Goal: Information Seeking & Learning: Learn about a topic

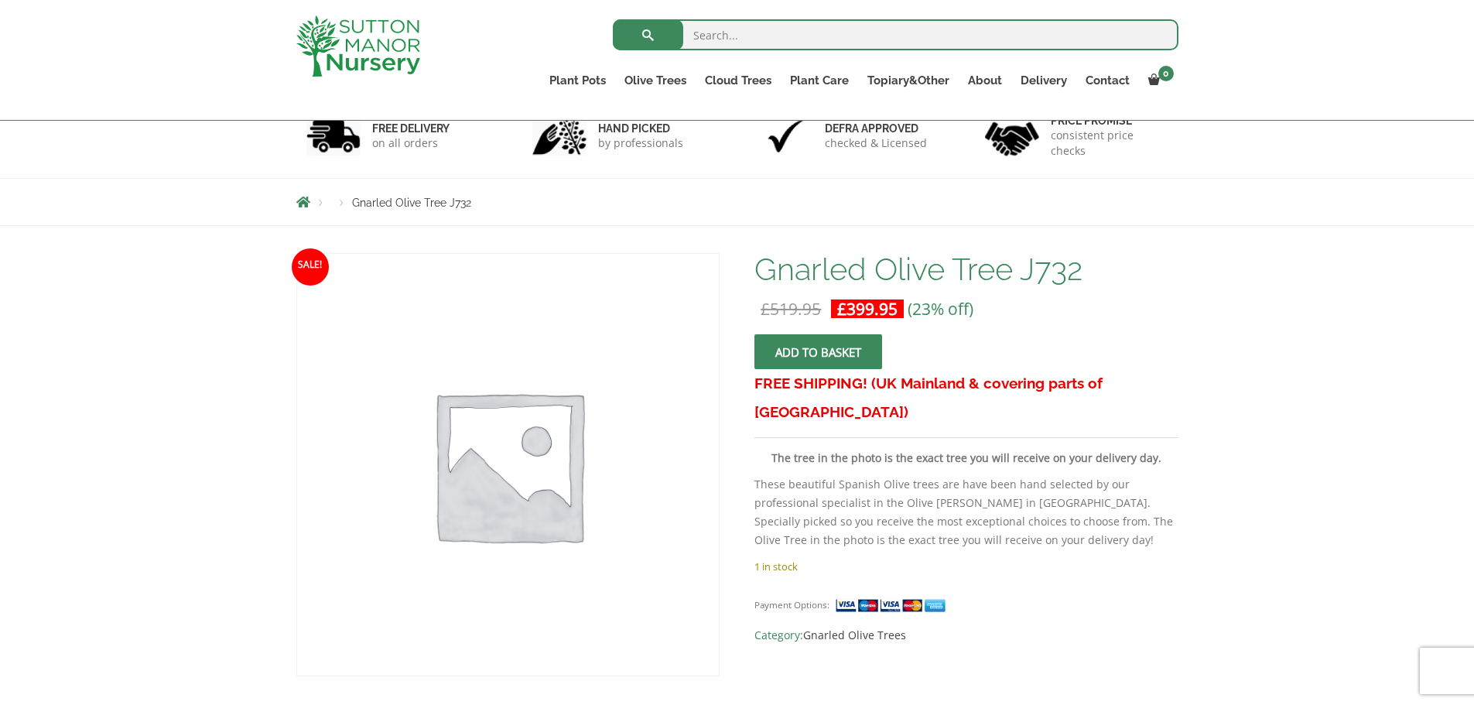
scroll to position [77, 0]
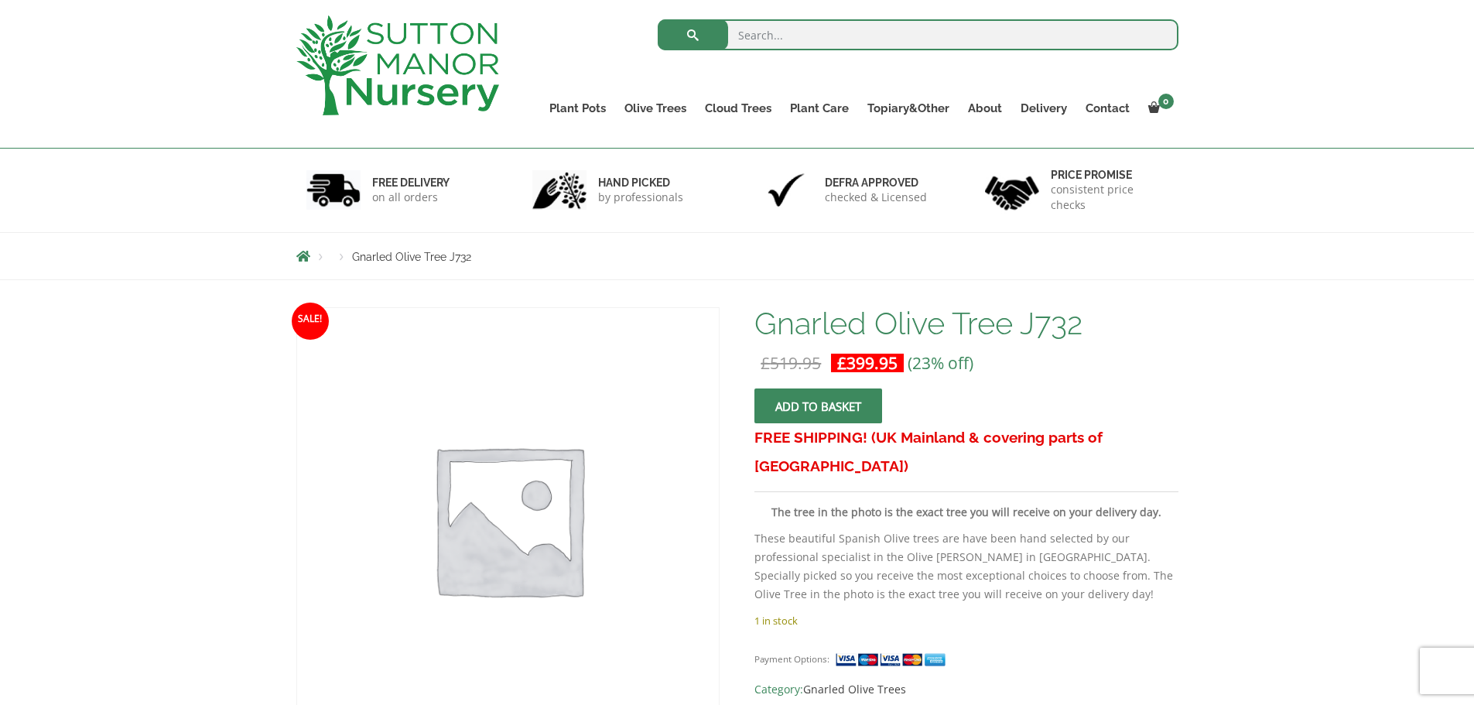
click at [368, 344] on img at bounding box center [508, 519] width 422 height 422
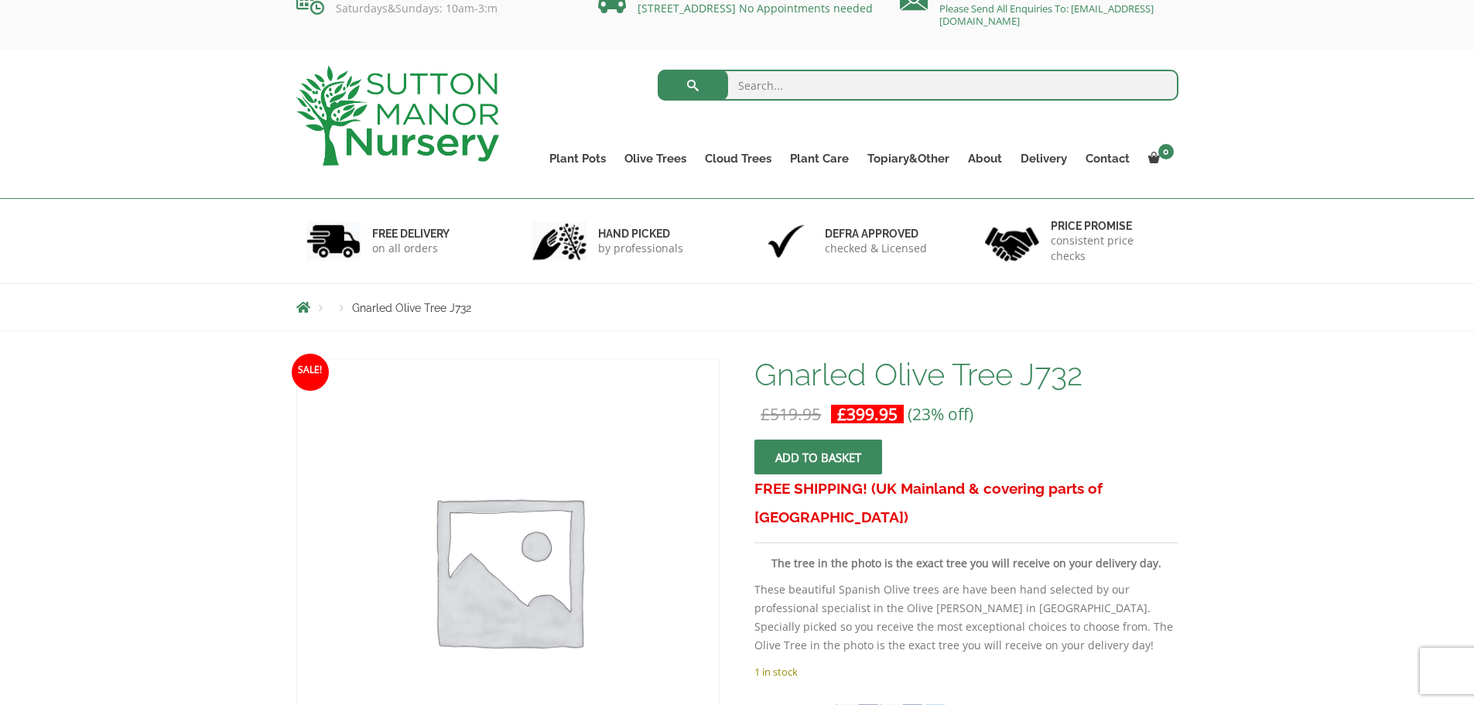
scroll to position [0, 0]
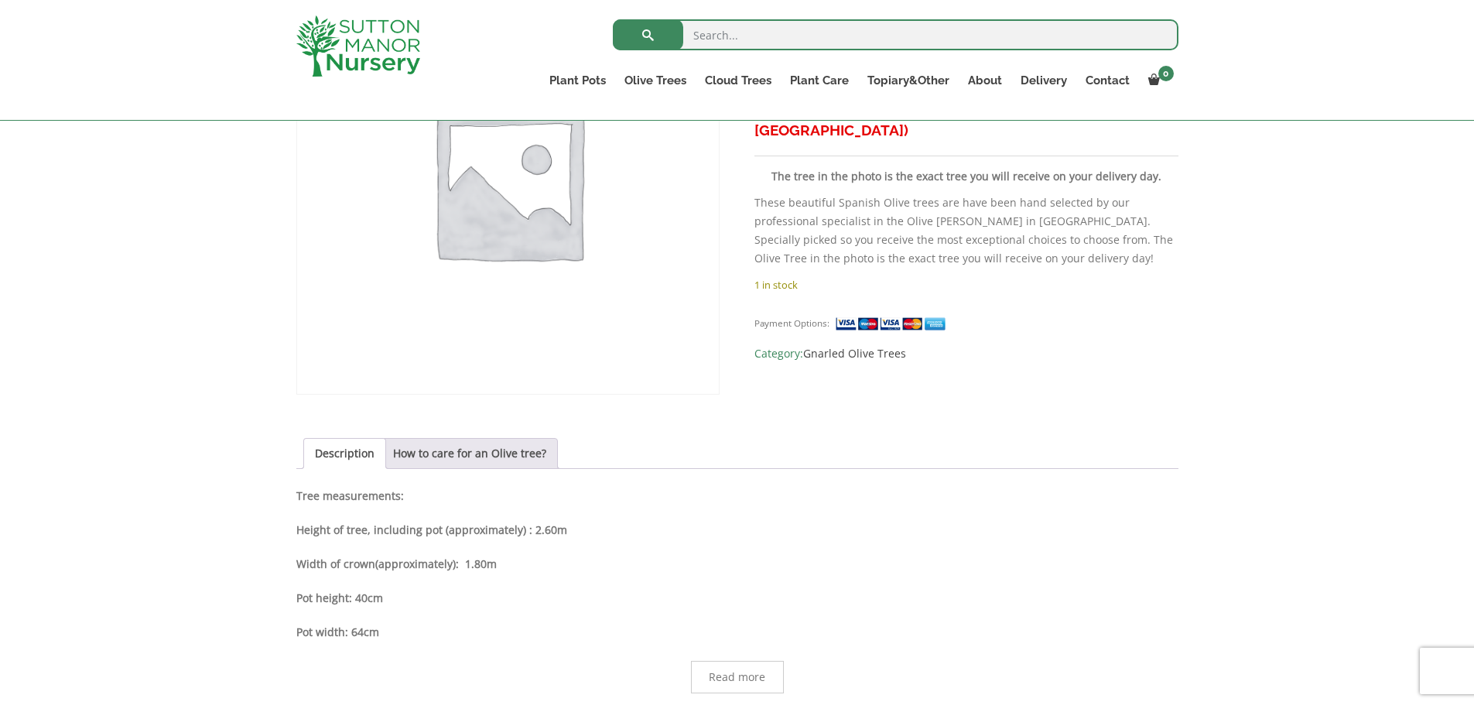
scroll to position [387, 0]
drag, startPoint x: 832, startPoint y: 641, endPoint x: 822, endPoint y: 638, distance: 10.5
click at [832, 641] on p "Pot width: 64cm" at bounding box center [737, 631] width 882 height 19
drag, startPoint x: 524, startPoint y: 530, endPoint x: 562, endPoint y: 529, distance: 37.9
click at [562, 529] on p "Height of tree, including pot (approximately) : 2.60m" at bounding box center [737, 529] width 882 height 19
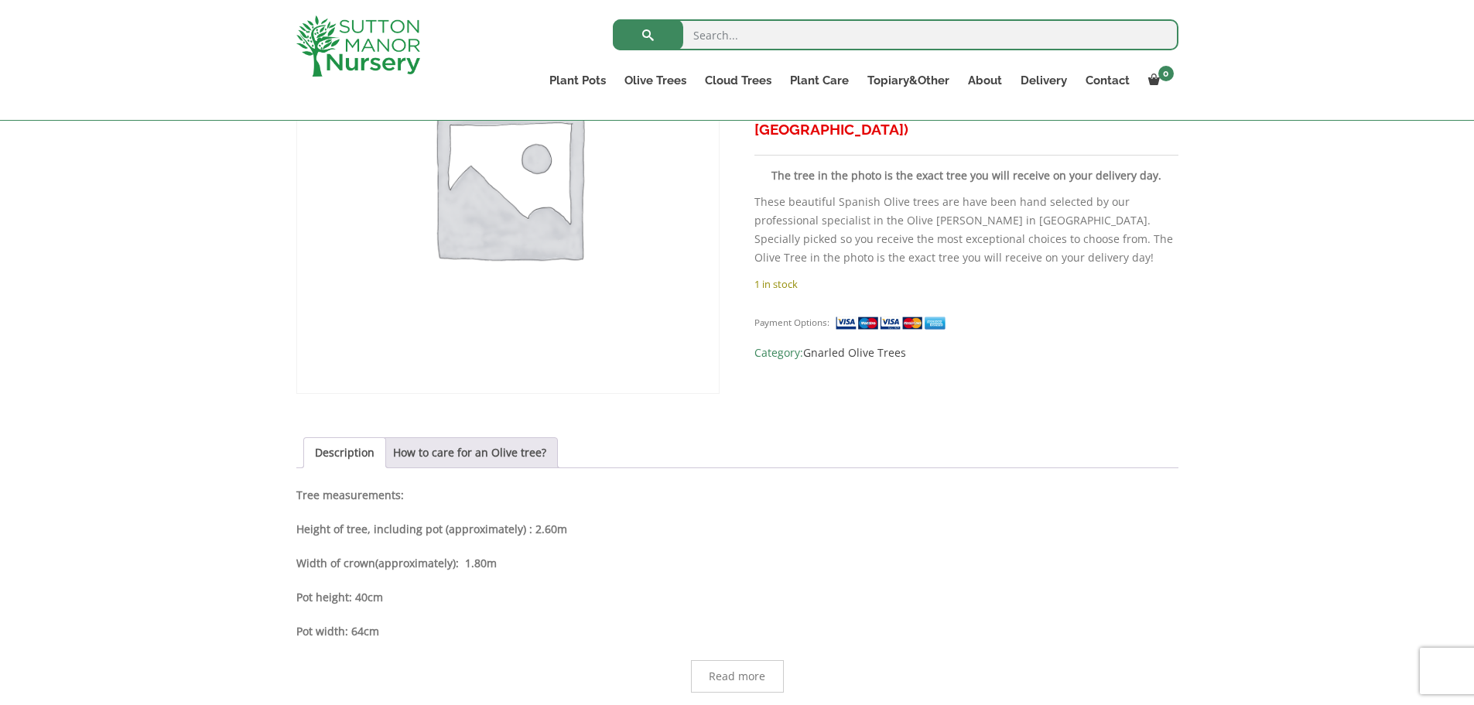
copy b "2.60m"
